Goal: Task Accomplishment & Management: Use online tool/utility

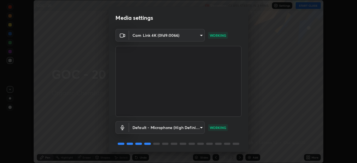
scroll to position [20, 0]
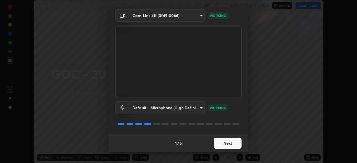
click at [224, 141] on button "Next" at bounding box center [228, 143] width 28 height 11
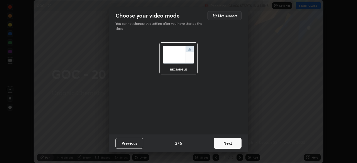
scroll to position [0, 0]
click at [229, 145] on button "Next" at bounding box center [228, 143] width 28 height 11
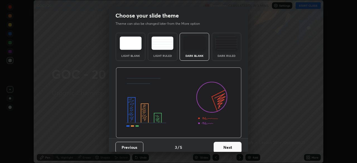
click at [233, 146] on button "Next" at bounding box center [228, 147] width 28 height 11
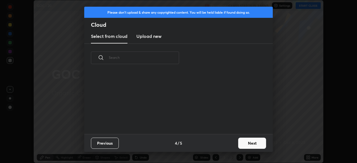
click at [247, 145] on button "Next" at bounding box center [252, 143] width 28 height 11
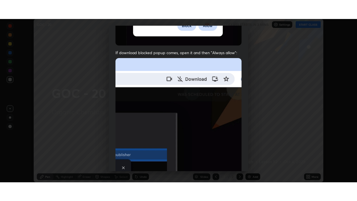
scroll to position [134, 0]
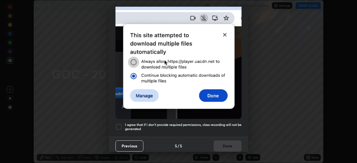
click at [120, 126] on div at bounding box center [118, 127] width 7 height 7
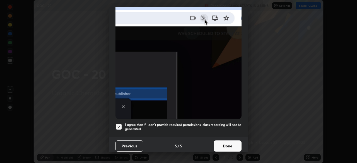
click at [223, 143] on button "Done" at bounding box center [228, 146] width 28 height 11
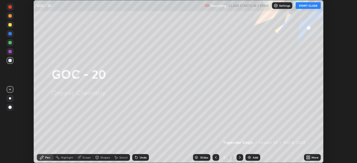
click at [306, 7] on button "START CLASS" at bounding box center [308, 5] width 25 height 7
click at [308, 156] on icon at bounding box center [306, 156] width 1 height 1
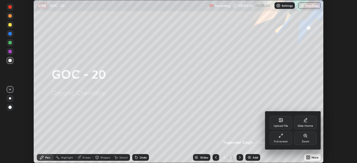
click at [305, 123] on div "Slide theme" at bounding box center [305, 122] width 22 height 13
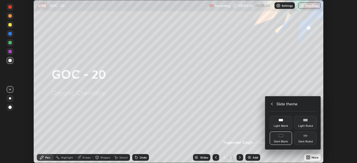
click at [307, 139] on div "Dark Ruled" at bounding box center [305, 138] width 22 height 13
click at [271, 104] on icon at bounding box center [272, 104] width 2 height 3
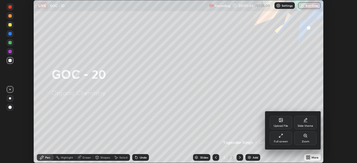
click at [280, 138] on icon at bounding box center [281, 136] width 4 height 4
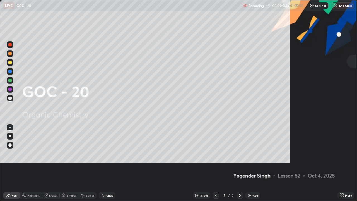
scroll to position [201, 357]
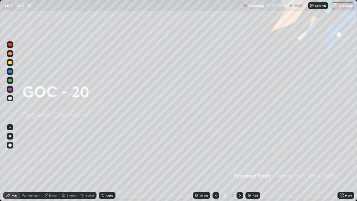
click at [248, 163] on img at bounding box center [249, 195] width 4 height 4
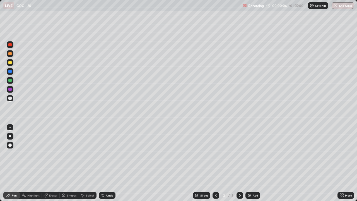
click at [10, 136] on div at bounding box center [10, 136] width 2 height 2
click at [10, 63] on div at bounding box center [9, 62] width 3 height 3
click at [10, 89] on div at bounding box center [9, 89] width 3 height 3
click at [10, 100] on div at bounding box center [9, 97] width 3 height 3
click at [8, 63] on div at bounding box center [9, 62] width 3 height 3
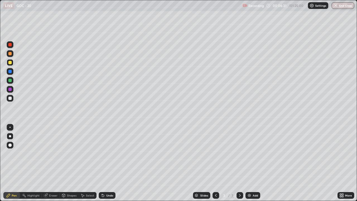
click at [107, 163] on div "Undo" at bounding box center [107, 195] width 17 height 7
click at [9, 98] on div at bounding box center [9, 97] width 3 height 3
click at [11, 71] on div at bounding box center [9, 71] width 3 height 3
click at [9, 99] on div at bounding box center [9, 97] width 3 height 3
click at [10, 63] on div at bounding box center [9, 62] width 3 height 3
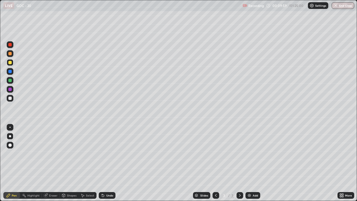
click at [9, 98] on div at bounding box center [9, 97] width 3 height 3
click at [9, 63] on div at bounding box center [9, 62] width 3 height 3
click at [9, 89] on div at bounding box center [9, 89] width 3 height 3
click at [11, 99] on div at bounding box center [9, 97] width 3 height 3
click at [248, 163] on div "Add" at bounding box center [252, 195] width 15 height 7
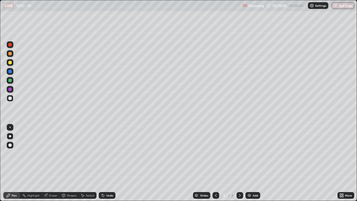
click at [10, 63] on div at bounding box center [9, 62] width 3 height 3
click at [9, 96] on div at bounding box center [9, 97] width 3 height 3
click at [105, 163] on div "Undo" at bounding box center [107, 195] width 17 height 7
click at [11, 54] on div at bounding box center [9, 53] width 3 height 3
click at [10, 89] on div at bounding box center [9, 89] width 3 height 3
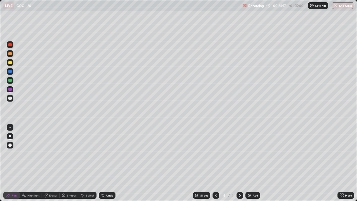
click at [10, 99] on div at bounding box center [9, 97] width 3 height 3
click at [10, 63] on div at bounding box center [9, 62] width 3 height 3
click at [84, 163] on div "Select" at bounding box center [88, 195] width 18 height 7
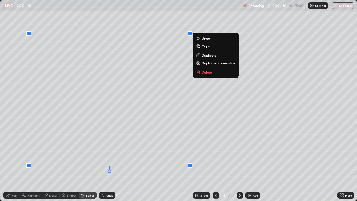
click at [198, 71] on icon at bounding box center [198, 71] width 2 height 1
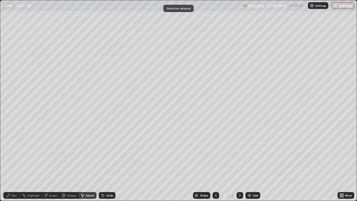
click at [12, 163] on div "Pen" at bounding box center [14, 195] width 5 height 3
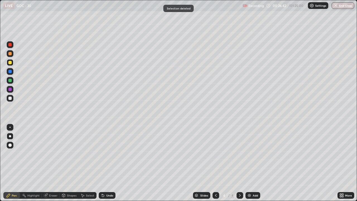
click at [10, 98] on div at bounding box center [9, 97] width 3 height 3
click at [107, 163] on div "Undo" at bounding box center [109, 195] width 7 height 3
click at [110, 163] on div "Undo" at bounding box center [107, 195] width 17 height 7
click at [110, 163] on div "Undo" at bounding box center [109, 195] width 7 height 3
click at [112, 163] on div "Undo" at bounding box center [109, 195] width 7 height 3
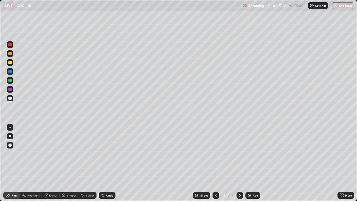
click at [112, 163] on div "Undo" at bounding box center [109, 195] width 7 height 3
click at [112, 163] on div "Undo" at bounding box center [107, 195] width 17 height 7
click at [111, 163] on div "Undo" at bounding box center [109, 195] width 7 height 3
click at [9, 54] on div at bounding box center [9, 53] width 3 height 3
click at [10, 98] on div at bounding box center [9, 97] width 3 height 3
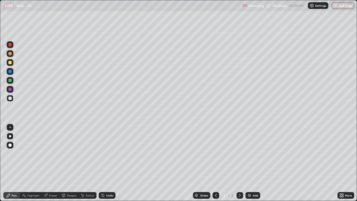
click at [9, 89] on div at bounding box center [9, 89] width 3 height 3
click at [10, 100] on div at bounding box center [10, 98] width 7 height 7
click at [249, 163] on img at bounding box center [249, 195] width 4 height 4
click at [11, 64] on div at bounding box center [9, 62] width 3 height 3
click at [11, 46] on div at bounding box center [10, 44] width 7 height 7
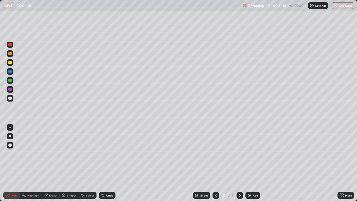
click at [10, 100] on div at bounding box center [10, 98] width 7 height 7
click at [85, 163] on div "Select" at bounding box center [88, 195] width 18 height 7
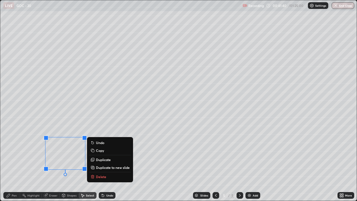
click at [97, 163] on p "Delete" at bounding box center [101, 176] width 10 height 4
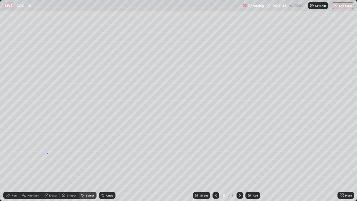
click at [47, 153] on div "0 ° Undo Copy Duplicate Duplicate to new slide Delete" at bounding box center [178, 100] width 356 height 200
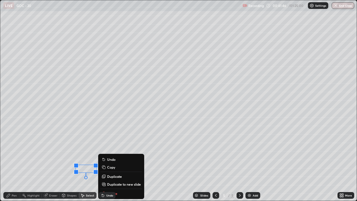
click at [43, 160] on div "0 ° Undo Copy Duplicate Duplicate to new slide Delete" at bounding box center [178, 100] width 356 height 200
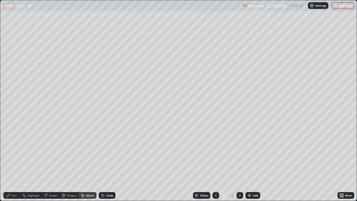
click at [49, 163] on div "Eraser" at bounding box center [53, 195] width 8 height 3
click at [11, 163] on div "Pen" at bounding box center [11, 195] width 17 height 7
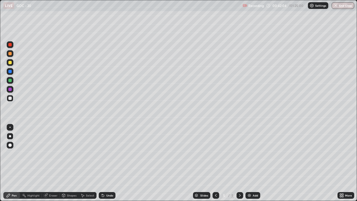
click at [9, 99] on div at bounding box center [9, 97] width 3 height 3
click at [10, 45] on div at bounding box center [9, 44] width 3 height 3
click at [11, 100] on div at bounding box center [9, 97] width 3 height 3
click at [248, 163] on img at bounding box center [249, 195] width 4 height 4
click at [10, 63] on div at bounding box center [9, 62] width 3 height 3
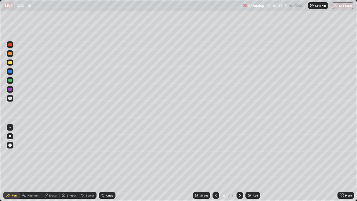
click at [11, 54] on div at bounding box center [9, 53] width 3 height 3
click at [8, 100] on div at bounding box center [10, 98] width 7 height 7
click at [215, 163] on icon at bounding box center [216, 195] width 2 height 3
click at [9, 90] on div at bounding box center [9, 89] width 3 height 3
click at [9, 99] on div at bounding box center [9, 97] width 3 height 3
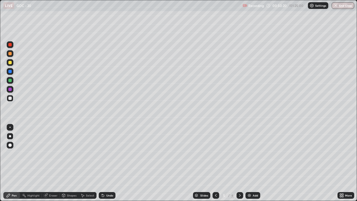
click at [213, 163] on div at bounding box center [215, 195] width 7 height 7
click at [239, 163] on icon at bounding box center [240, 195] width 4 height 4
click at [101, 163] on icon at bounding box center [103, 195] width 4 height 4
click at [100, 163] on div "Undo" at bounding box center [107, 195] width 17 height 7
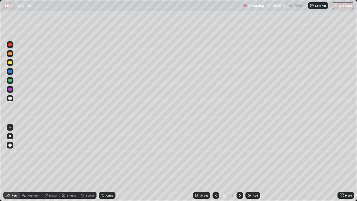
click at [99, 163] on div "Undo" at bounding box center [107, 195] width 17 height 7
click at [10, 55] on div at bounding box center [9, 53] width 3 height 3
click at [8, 101] on div at bounding box center [10, 98] width 7 height 9
click at [11, 46] on div at bounding box center [10, 44] width 7 height 7
click at [9, 99] on div at bounding box center [9, 97] width 3 height 3
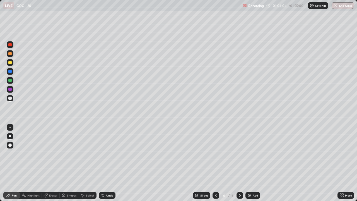
click at [9, 65] on div at bounding box center [10, 62] width 7 height 7
click at [12, 101] on div at bounding box center [10, 98] width 7 height 7
click at [10, 54] on div at bounding box center [9, 53] width 3 height 3
click at [248, 163] on img at bounding box center [249, 195] width 4 height 4
click at [11, 99] on div at bounding box center [9, 97] width 3 height 3
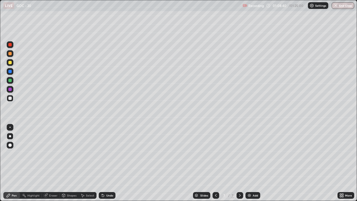
click at [11, 55] on div at bounding box center [10, 53] width 7 height 7
click at [9, 100] on div at bounding box center [10, 98] width 7 height 7
click at [9, 45] on div at bounding box center [9, 44] width 3 height 3
click at [10, 98] on div at bounding box center [9, 97] width 3 height 3
click at [106, 163] on div "Undo" at bounding box center [109, 195] width 7 height 3
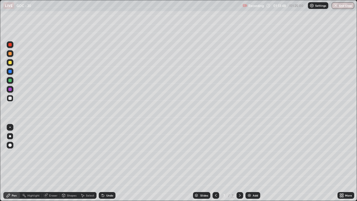
click at [105, 163] on div "Undo" at bounding box center [107, 195] width 17 height 7
click at [106, 163] on div "Undo" at bounding box center [109, 195] width 7 height 3
click at [54, 163] on div "Eraser" at bounding box center [53, 195] width 8 height 3
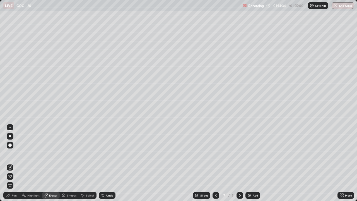
click at [14, 163] on div "Pen" at bounding box center [14, 195] width 5 height 3
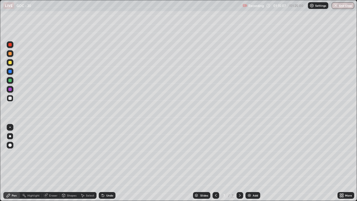
click at [84, 163] on icon at bounding box center [82, 195] width 4 height 4
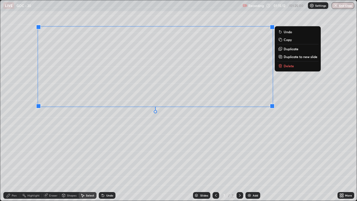
click at [279, 66] on icon at bounding box center [279, 66] width 0 height 1
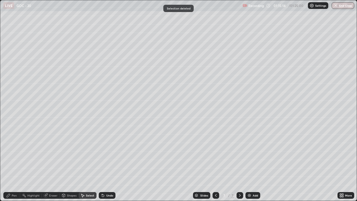
click at [16, 163] on div "Pen" at bounding box center [14, 195] width 5 height 3
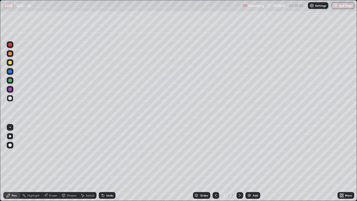
click at [10, 55] on div at bounding box center [9, 53] width 3 height 3
click at [9, 45] on div at bounding box center [9, 44] width 3 height 3
click at [10, 62] on div at bounding box center [9, 62] width 3 height 3
click at [10, 98] on div at bounding box center [9, 97] width 3 height 3
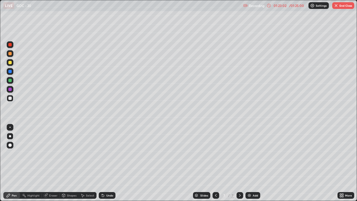
click at [10, 54] on div at bounding box center [9, 53] width 3 height 3
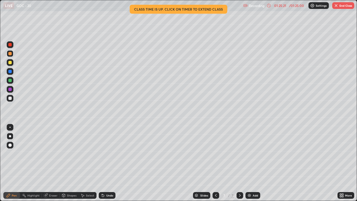
click at [83, 163] on icon at bounding box center [82, 195] width 4 height 4
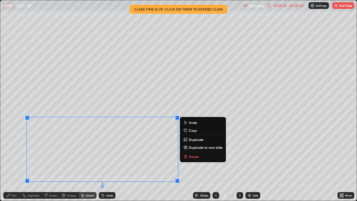
click at [185, 155] on icon at bounding box center [186, 155] width 2 height 1
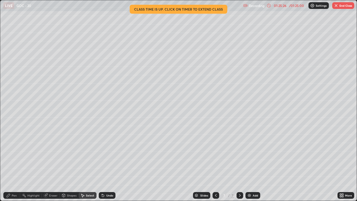
click at [11, 163] on div "Pen" at bounding box center [11, 195] width 17 height 7
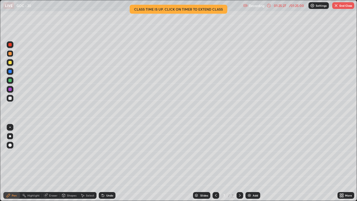
click at [10, 98] on div at bounding box center [9, 97] width 3 height 3
click at [48, 163] on div "Eraser" at bounding box center [51, 195] width 18 height 7
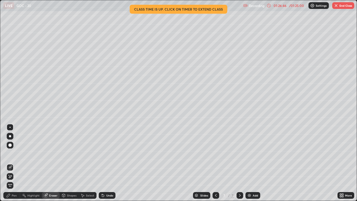
click at [10, 163] on icon at bounding box center [8, 194] width 3 height 3
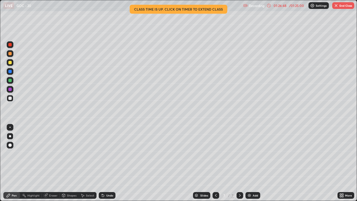
click at [84, 163] on div "Select" at bounding box center [88, 195] width 18 height 7
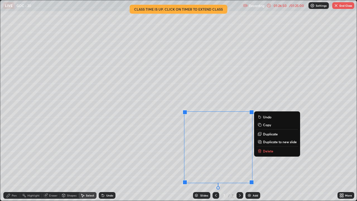
click at [260, 151] on icon at bounding box center [260, 151] width 0 height 1
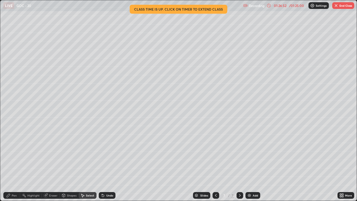
click at [10, 163] on div "Pen" at bounding box center [11, 195] width 17 height 7
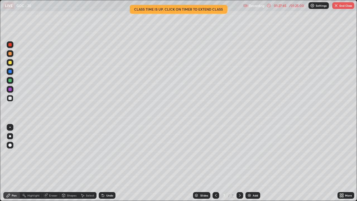
click at [9, 53] on div at bounding box center [9, 53] width 3 height 3
click at [11, 97] on div at bounding box center [9, 97] width 3 height 3
click at [11, 54] on div at bounding box center [9, 53] width 3 height 3
click at [336, 8] on button "End Class" at bounding box center [343, 5] width 22 height 7
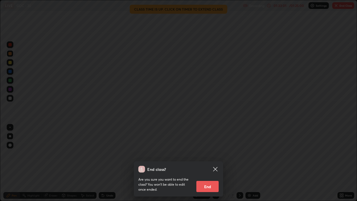
click at [217, 163] on icon at bounding box center [215, 169] width 7 height 7
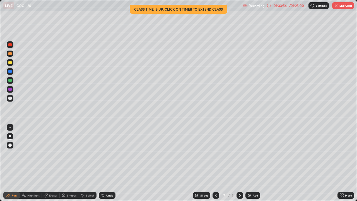
click at [338, 7] on button "End Class" at bounding box center [343, 5] width 22 height 7
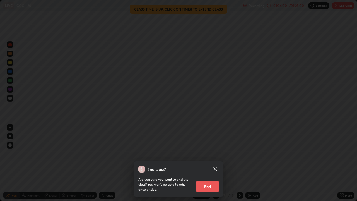
click at [207, 163] on button "End" at bounding box center [207, 186] width 22 height 11
click at [206, 163] on div at bounding box center [178, 100] width 357 height 201
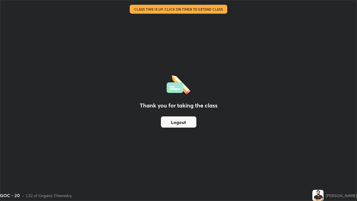
click at [183, 123] on button "Logout" at bounding box center [178, 121] width 35 height 11
click at [183, 122] on button "Logout" at bounding box center [178, 121] width 35 height 11
